Goal: Task Accomplishment & Management: Manage account settings

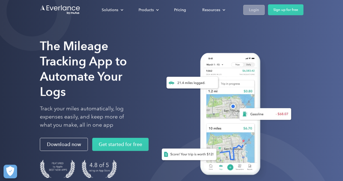
click at [252, 13] on link "Login" at bounding box center [253, 10] width 21 height 10
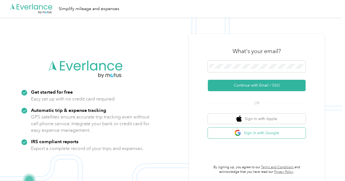
click at [230, 131] on button "Sign in with Google" at bounding box center [257, 132] width 98 height 11
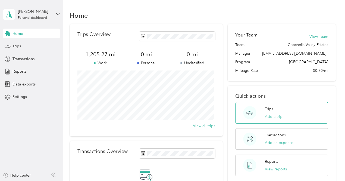
click at [272, 116] on button "Add a trip" at bounding box center [274, 116] width 18 height 6
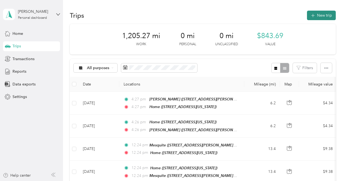
click at [314, 17] on button "New trip" at bounding box center [321, 16] width 29 height 10
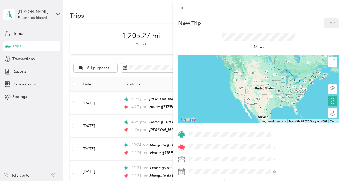
click at [278, 77] on span "44269 Capri Court, 92260, Palm Desert, California, United States" at bounding box center [283, 74] width 54 height 5
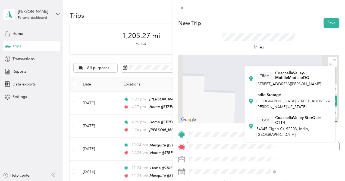
scroll to position [100, 0]
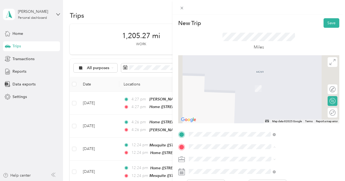
click at [274, 110] on div "Indio Storage 83614 Doctor Carreon Boulevard, 92201, Indio, California, United …" at bounding box center [293, 101] width 75 height 17
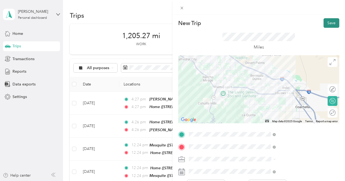
click at [328, 27] on button "Save" at bounding box center [331, 23] width 16 height 10
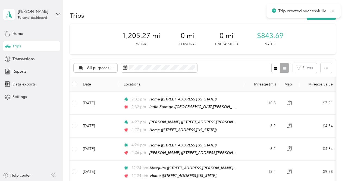
click at [315, 17] on div "Trip created successfully" at bounding box center [303, 10] width 74 height 13
click at [313, 19] on button "New trip" at bounding box center [321, 16] width 29 height 10
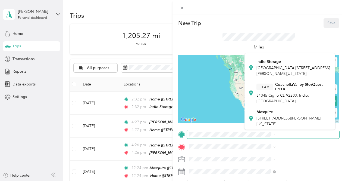
scroll to position [122, 0]
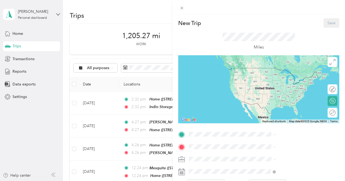
click at [284, 75] on span "83614 Doctor Carreon Boulevard, 92201, Indio, California, United States" at bounding box center [293, 70] width 74 height 10
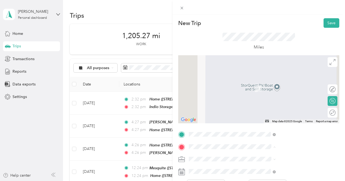
click at [284, 108] on div "Villa de Gallo 78751 Avenue 41, 92203, Bermuda Dunes, California, United States" at bounding box center [292, 102] width 72 height 11
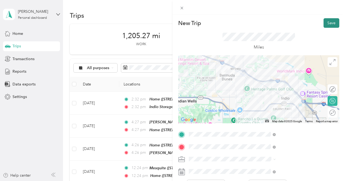
click at [324, 25] on button "Save" at bounding box center [331, 23] width 16 height 10
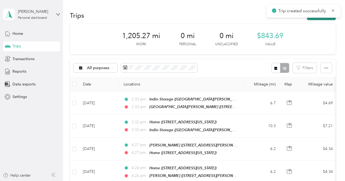
click at [314, 19] on button "New trip" at bounding box center [321, 16] width 29 height 10
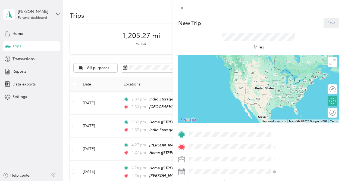
click at [282, 108] on ol "From your Favorite places Home 44269 Capri Court, 92260, Palm Desert, Californi…" at bounding box center [289, 88] width 91 height 76
click at [274, 95] on span "78751 Avenue 41, 92203, Bermuda Dunes, California, United States" at bounding box center [283, 93] width 54 height 5
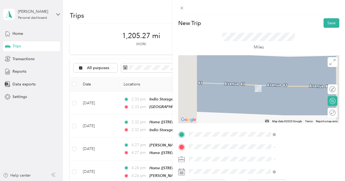
click at [261, 91] on div "Home 44269 Capri Court, 92260, Palm Desert, California, United States" at bounding box center [283, 85] width 54 height 11
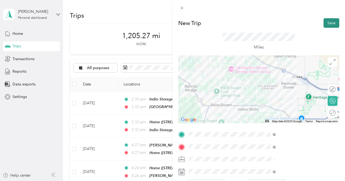
click at [326, 24] on button "Save" at bounding box center [331, 23] width 16 height 10
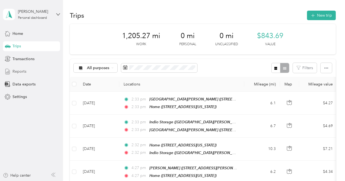
click at [28, 71] on div "Reports" at bounding box center [31, 72] width 57 height 10
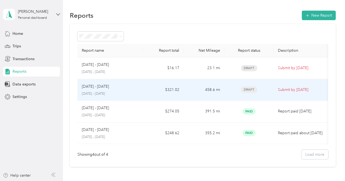
click at [147, 90] on td "$321.02" at bounding box center [163, 90] width 41 height 22
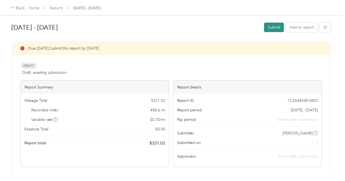
click at [274, 28] on button "Submit" at bounding box center [274, 28] width 20 height 10
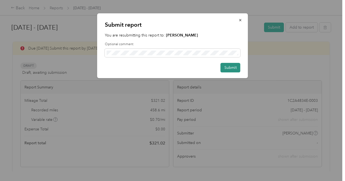
click at [230, 65] on button "Submit" at bounding box center [230, 68] width 20 height 10
